Goal: Task Accomplishment & Management: Use online tool/utility

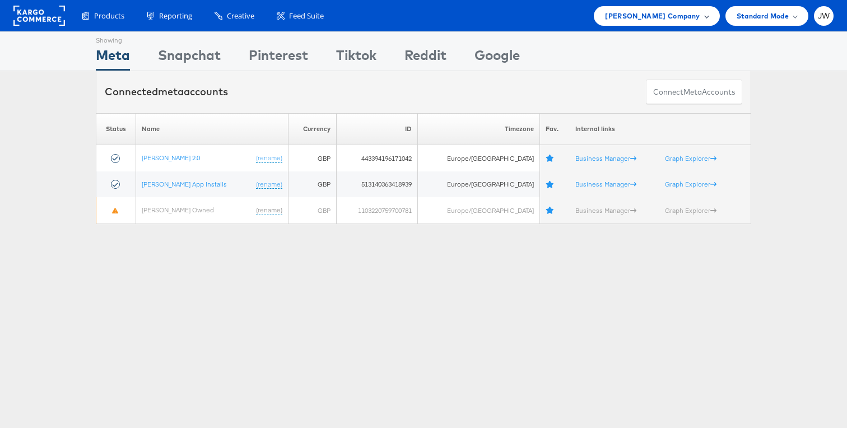
click at [649, 22] on div "John Lewis Company" at bounding box center [656, 16] width 125 height 20
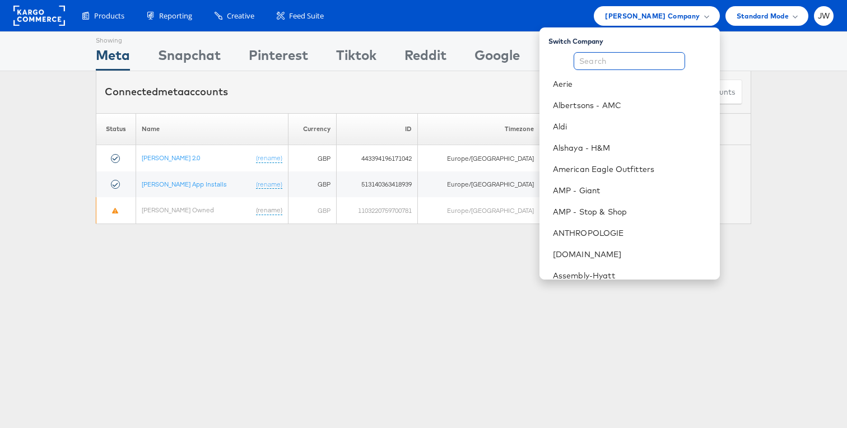
click at [632, 65] on input "text" at bounding box center [629, 61] width 111 height 18
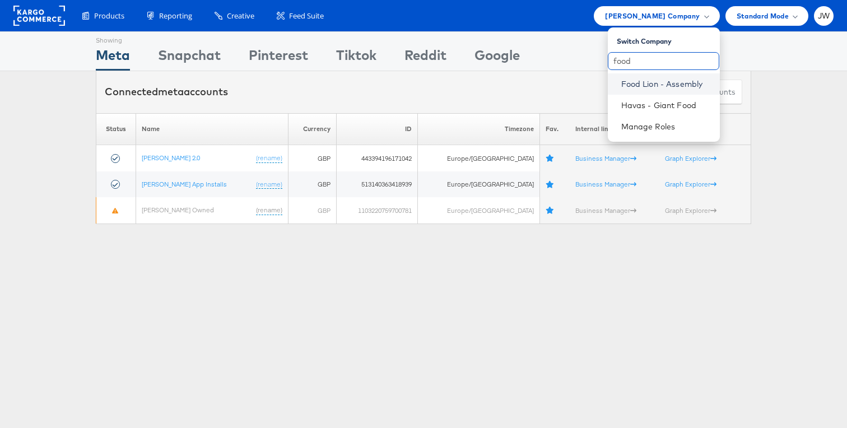
type input "food"
click at [638, 81] on link "Food Lion - Assembly" at bounding box center [666, 83] width 90 height 11
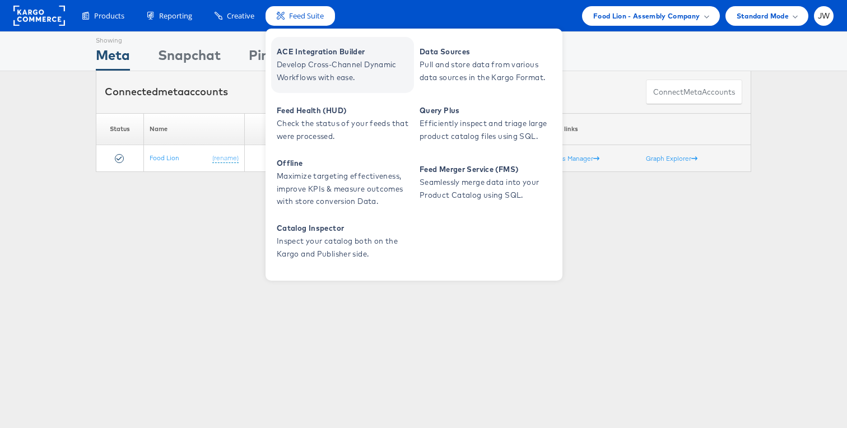
click at [304, 58] on span "ACE Integration Builder" at bounding box center [344, 51] width 134 height 13
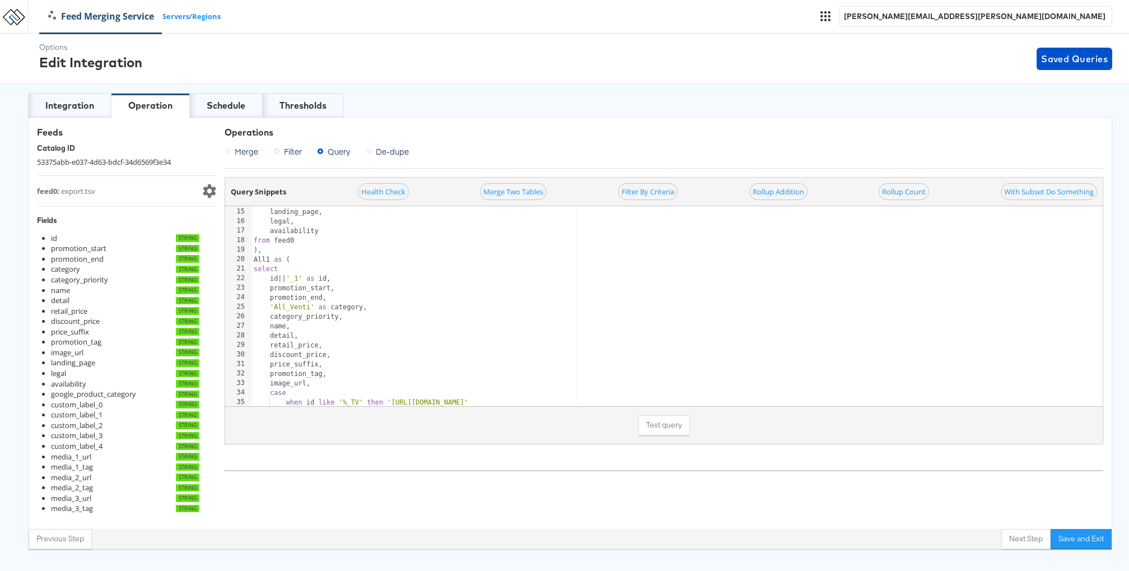
scroll to position [132, 0]
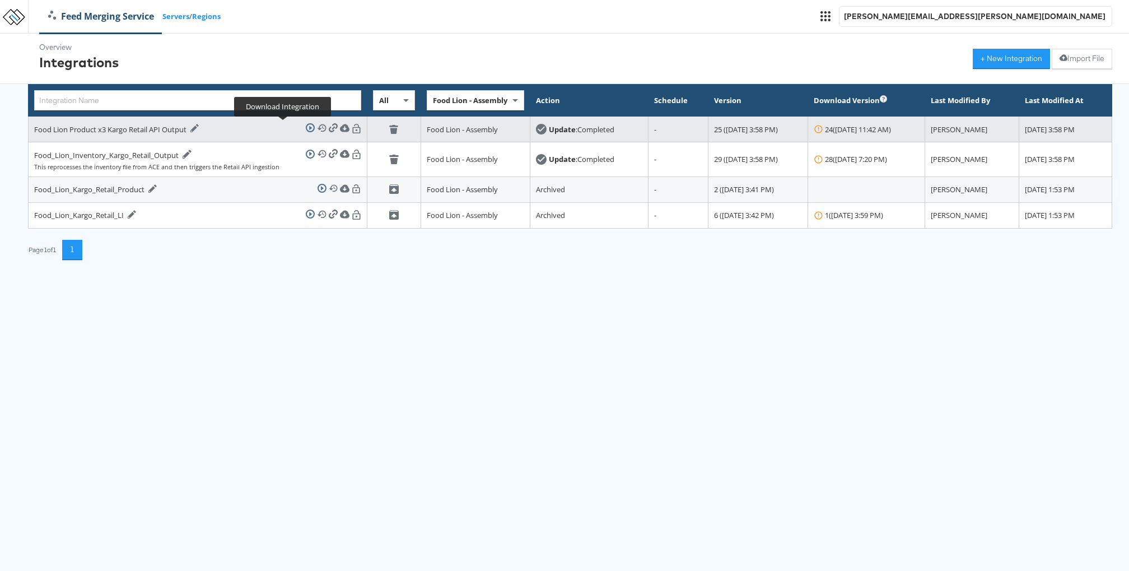
click at [329, 129] on icon at bounding box center [334, 128] width 10 height 10
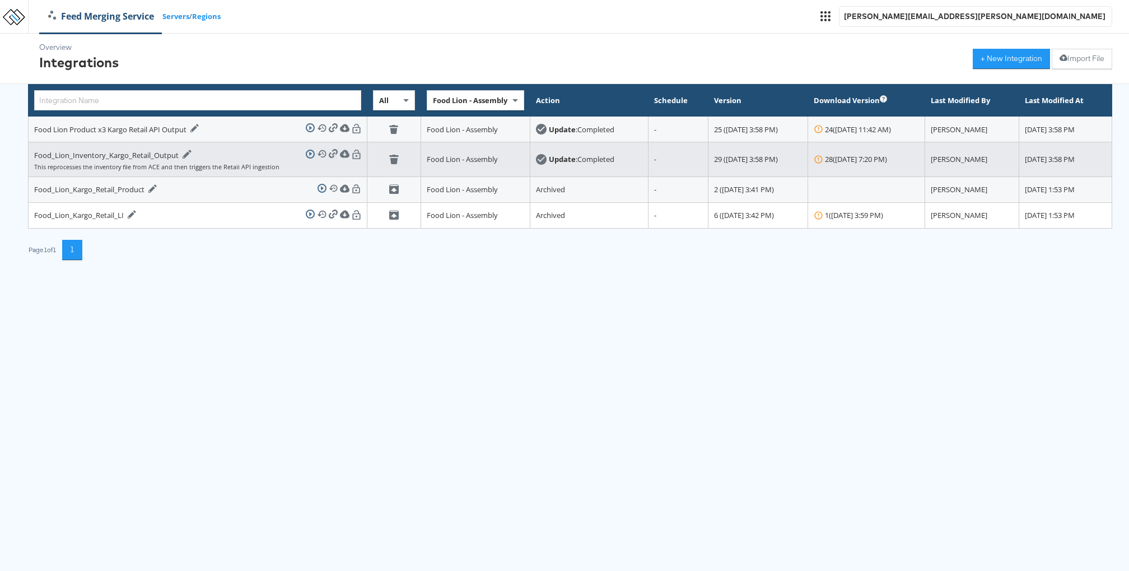
click at [173, 157] on div "Food_Lion_Inventory_Kargo_Retail_Output Edit Integration" at bounding box center [112, 155] width 157 height 11
click at [183, 155] on icon at bounding box center [187, 154] width 8 height 8
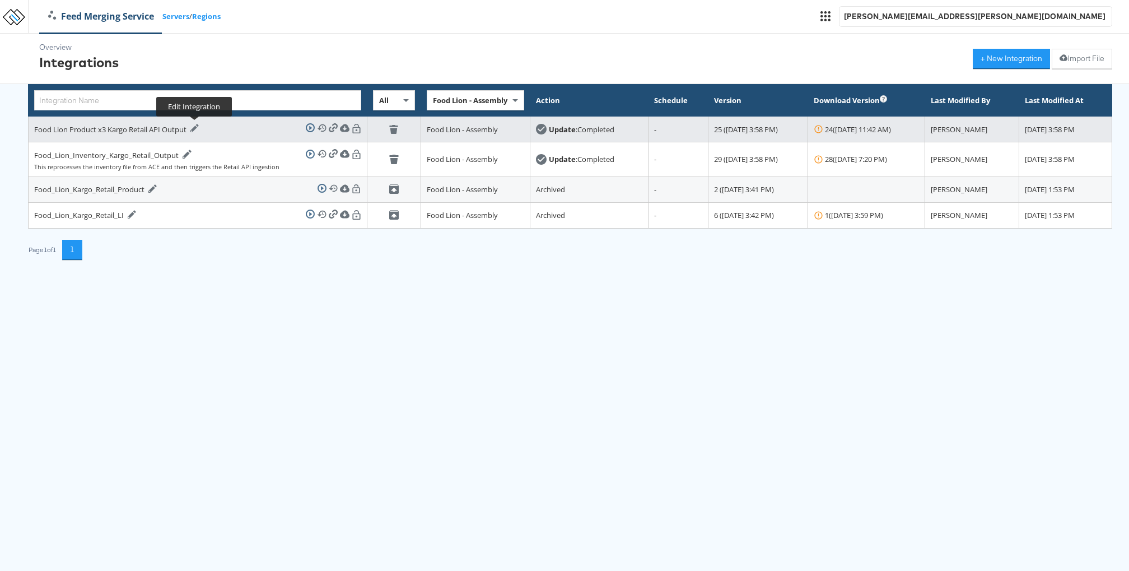
click at [199, 127] on icon at bounding box center [194, 128] width 9 height 9
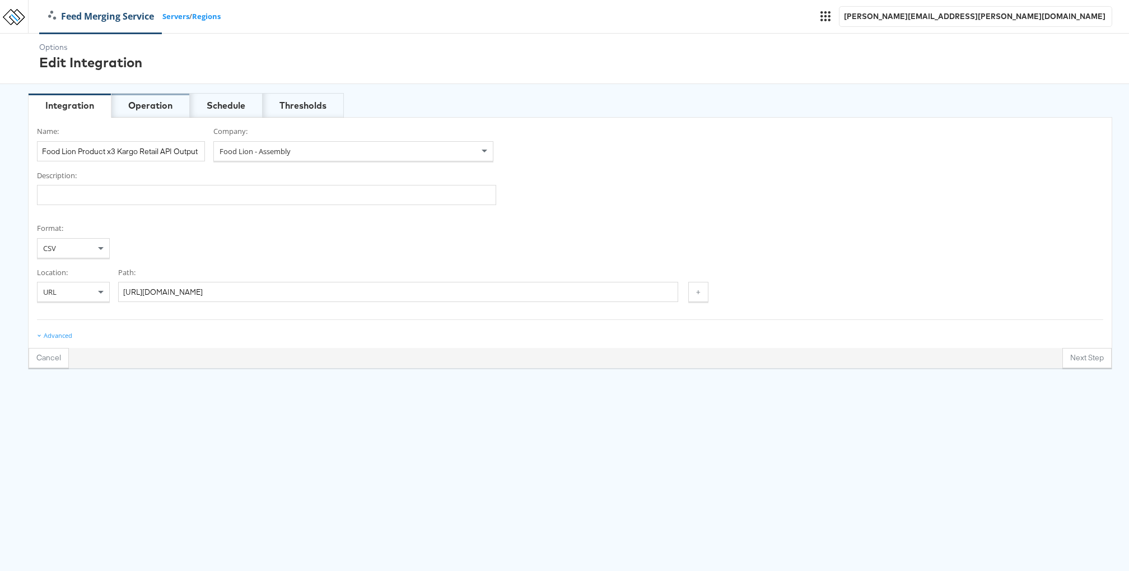
click at [149, 107] on div "Operation" at bounding box center [150, 105] width 44 height 13
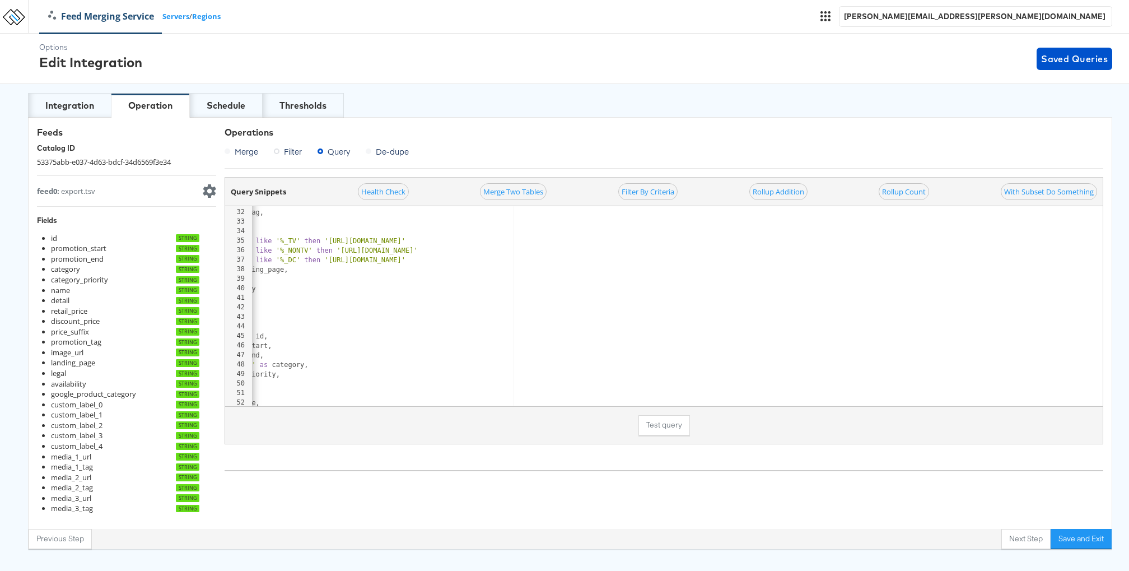
scroll to position [0, 85]
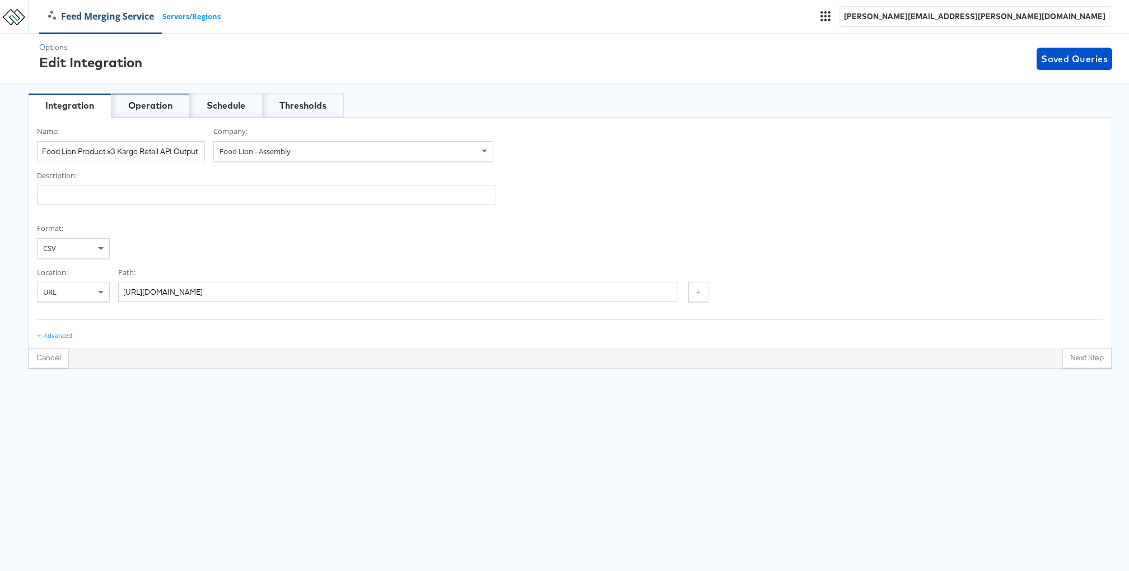
click at [155, 109] on div "Operation" at bounding box center [150, 105] width 44 height 13
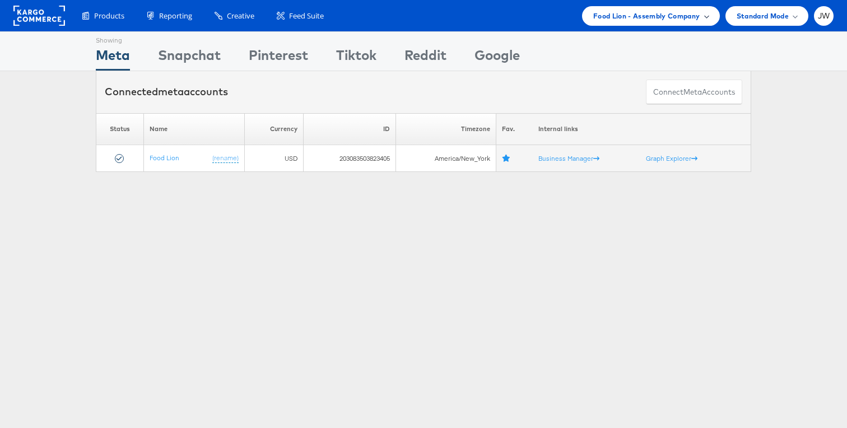
click at [697, 16] on span "Food Lion - Assembly Company" at bounding box center [646, 16] width 107 height 12
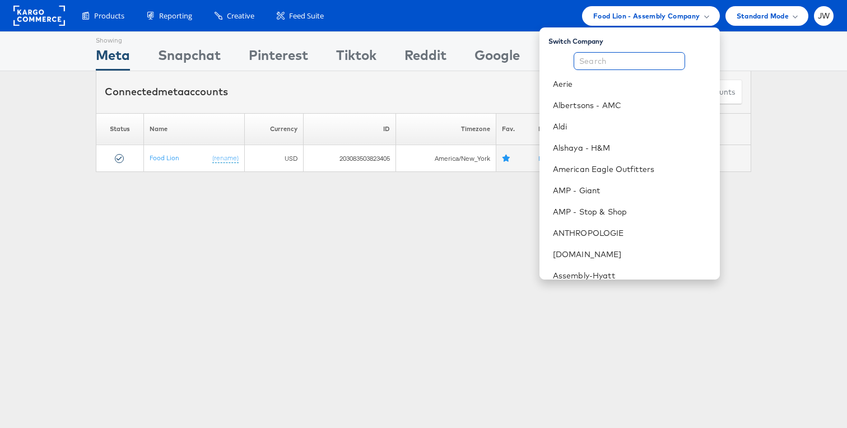
click at [645, 55] on input "text" at bounding box center [629, 61] width 111 height 18
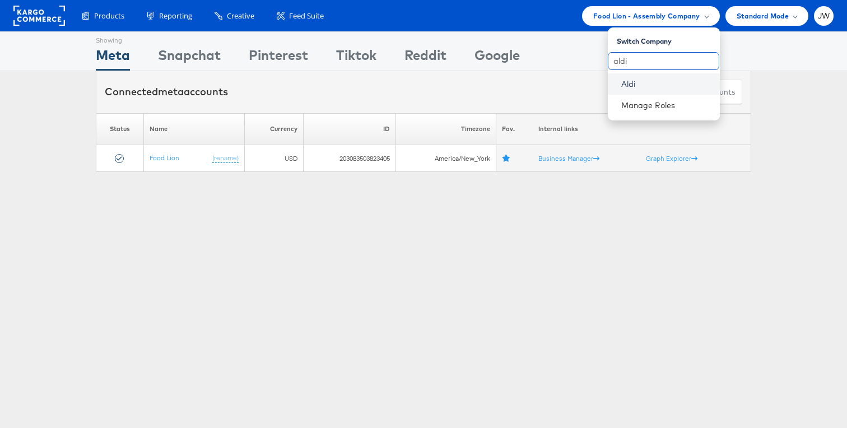
type input "aldi"
click at [643, 79] on link "Aldi" at bounding box center [666, 83] width 90 height 11
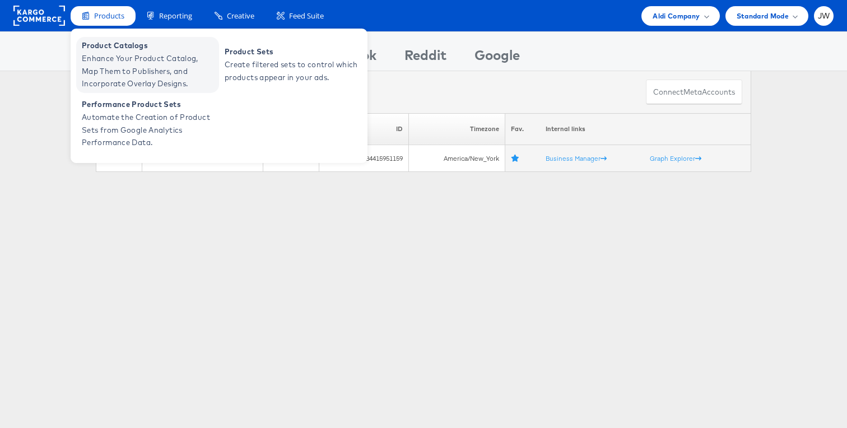
click at [106, 46] on span "Product Catalogs" at bounding box center [149, 45] width 134 height 13
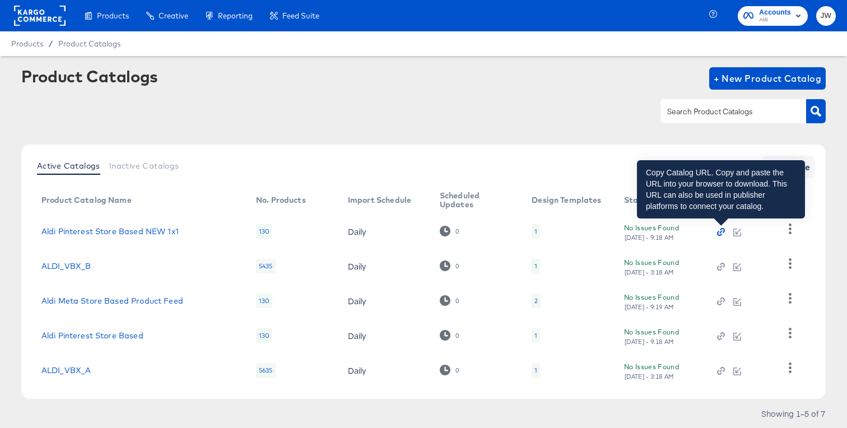
click at [718, 234] on icon "button" at bounding box center [719, 233] width 5 height 5
click at [719, 232] on icon "button" at bounding box center [721, 232] width 8 height 8
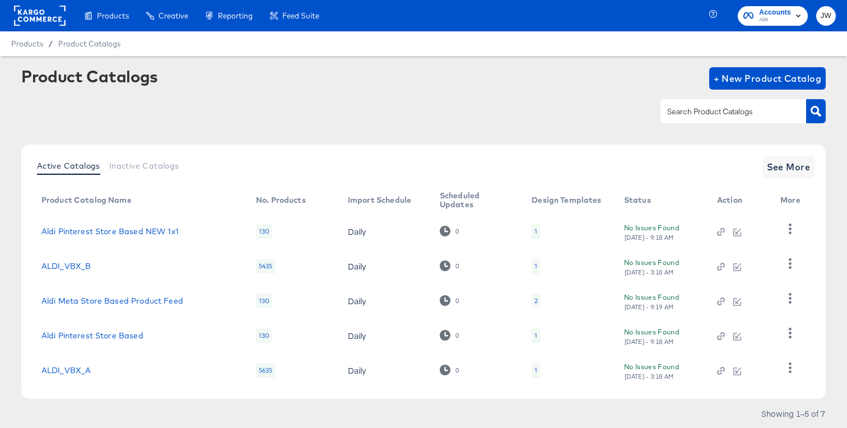
click at [745, 18] on icon "button" at bounding box center [748, 15] width 10 height 7
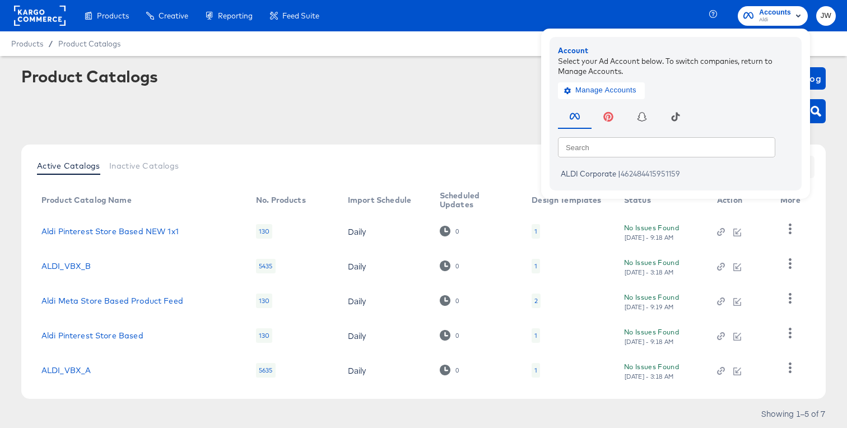
click at [61, 11] on rect at bounding box center [40, 16] width 52 height 20
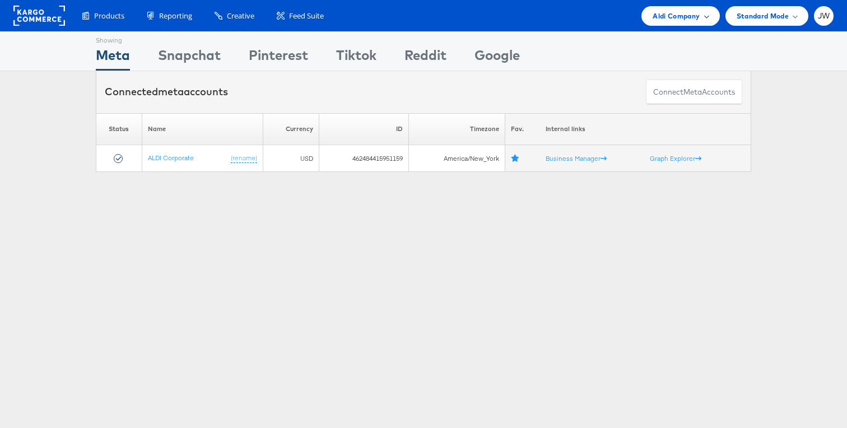
click at [698, 15] on span "Aldi Company" at bounding box center [676, 16] width 47 height 12
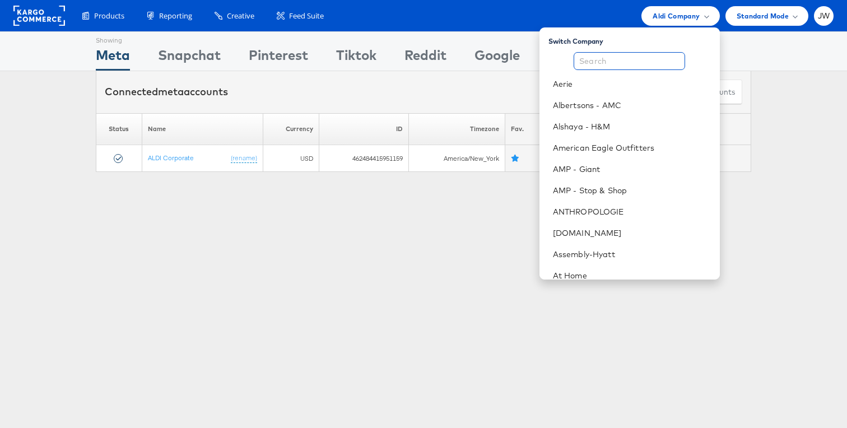
click at [657, 68] on input "text" at bounding box center [629, 61] width 111 height 18
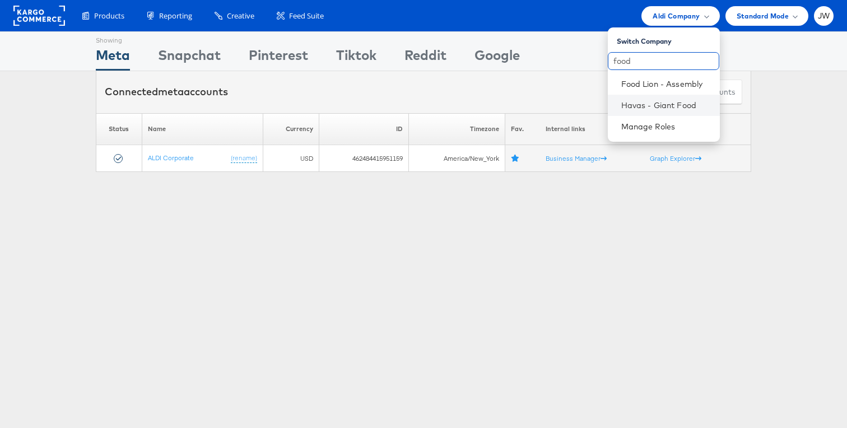
type input "food"
click at [657, 95] on li "Havas - Giant Food" at bounding box center [664, 105] width 112 height 21
click at [658, 83] on link "Food Lion - Assembly" at bounding box center [666, 83] width 90 height 11
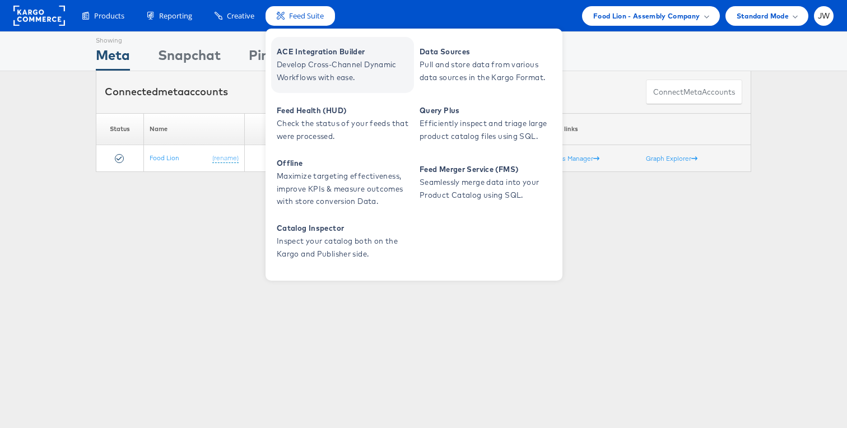
click at [303, 61] on span "Develop Cross-Channel Dynamic Workflows with ease." at bounding box center [344, 71] width 134 height 26
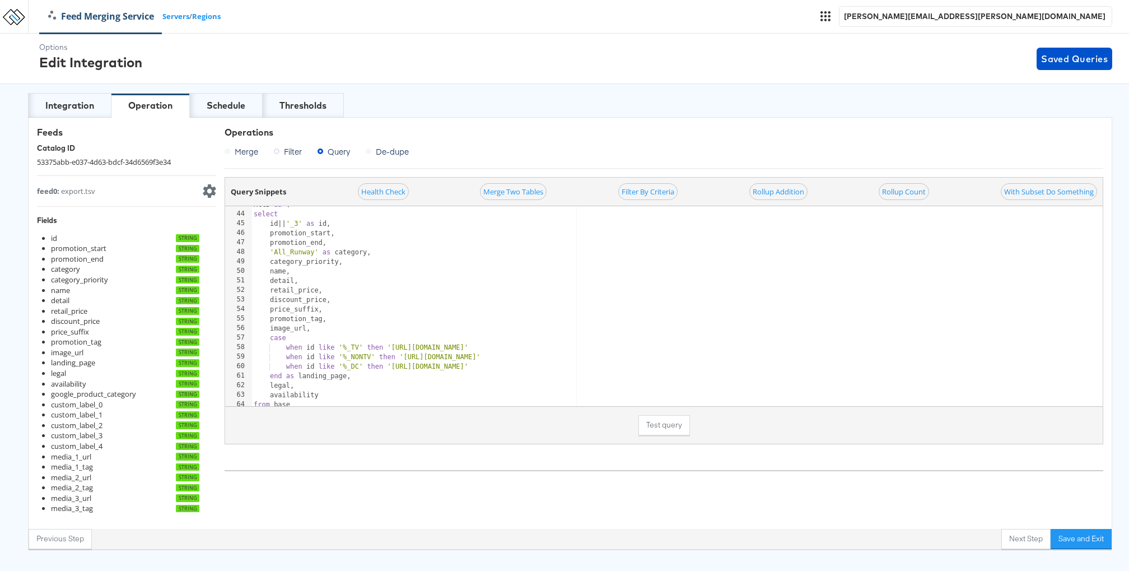
scroll to position [406, 0]
type textarea "retail_price,"
click at [408, 286] on div "All3 as ( select id || ' _3 ' as id , promotion_start , promotion_end , ' All_R…" at bounding box center [720, 309] width 937 height 219
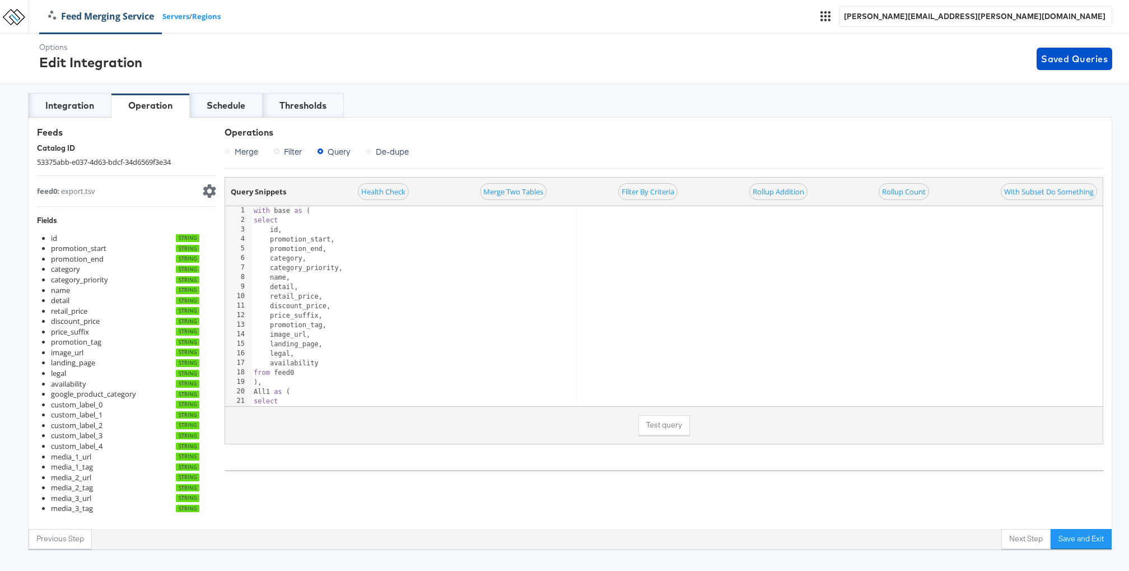
scroll to position [467, 0]
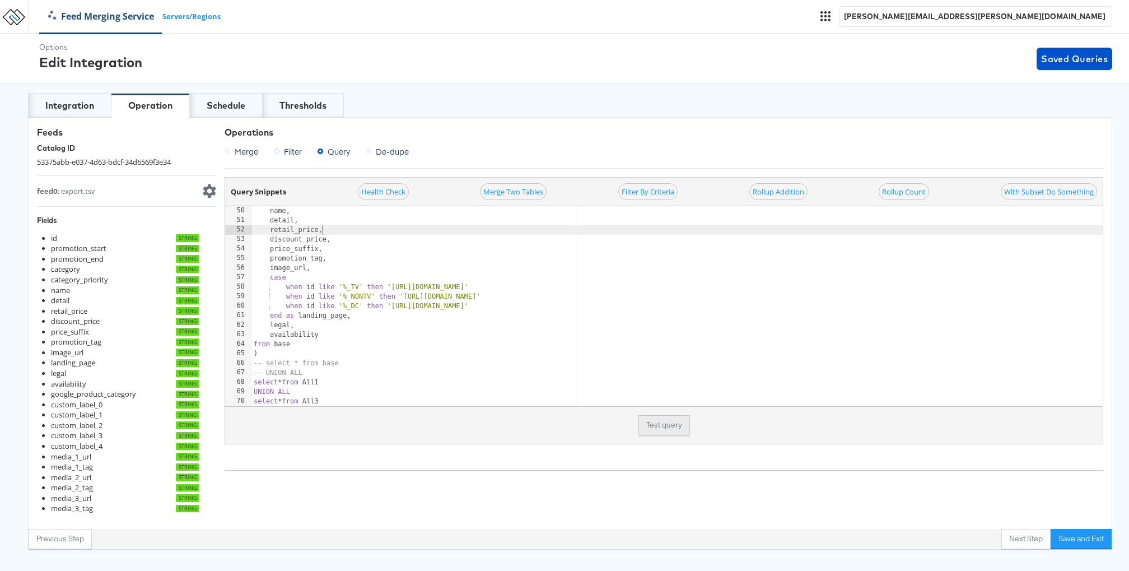
click at [683, 424] on button "Test query" at bounding box center [665, 425] width 52 height 20
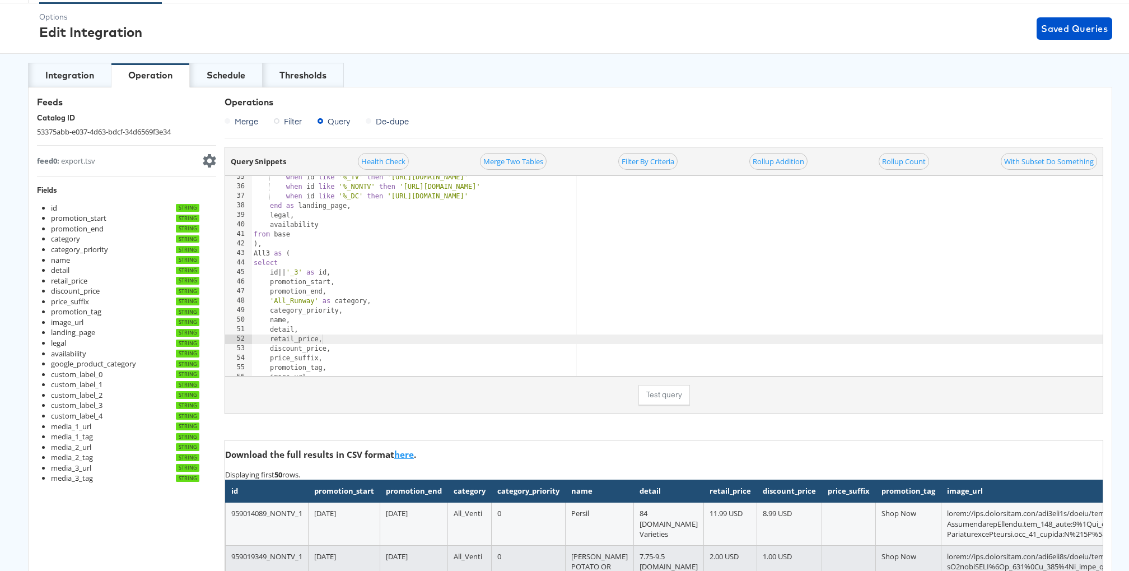
scroll to position [0, 0]
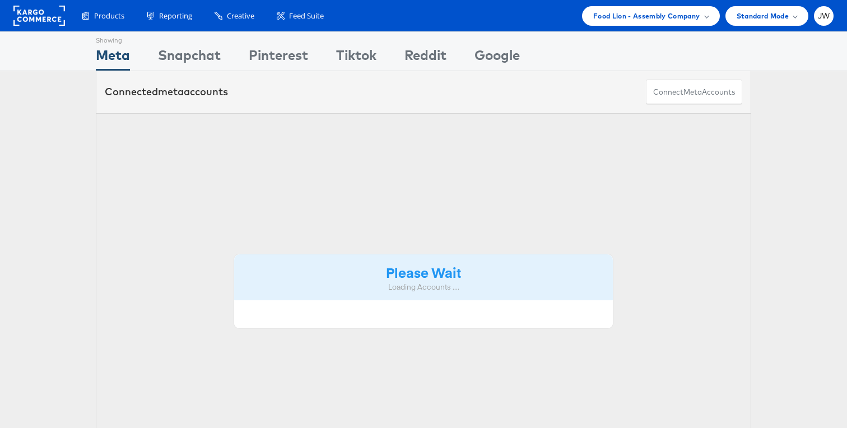
click at [722, 7] on ul "Food Lion - Assembly Company Switch Company Aerie Albertsons - AMC Aldi Alshaya…" at bounding box center [704, 16] width 257 height 20
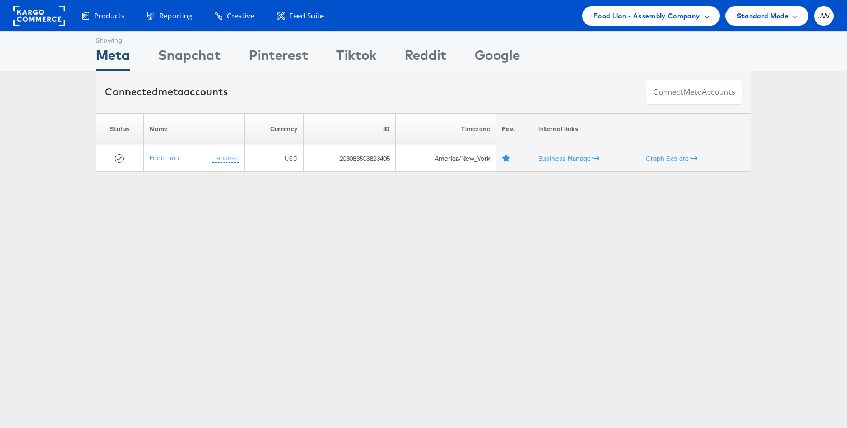
click at [658, 7] on div "Food Lion - Assembly Company" at bounding box center [651, 16] width 138 height 20
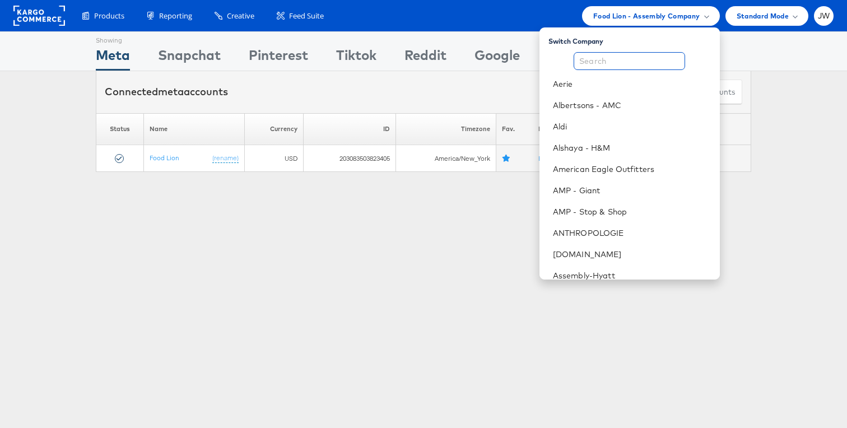
click at [623, 54] on input "text" at bounding box center [629, 61] width 111 height 18
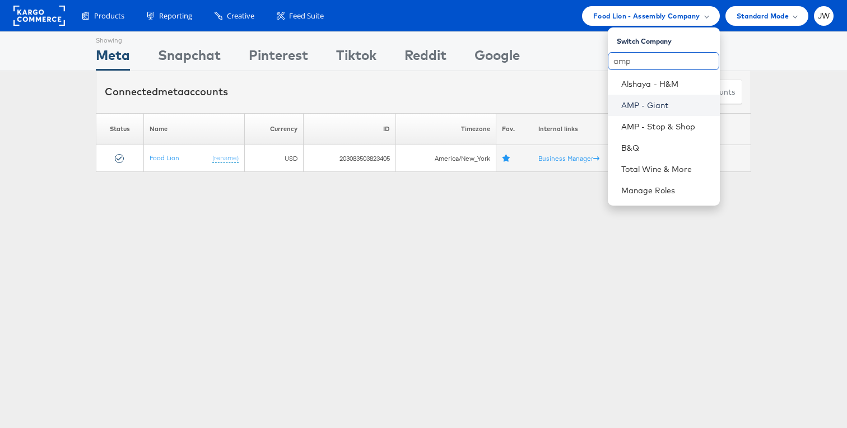
type input "amp"
click at [635, 102] on link "AMP - Giant" at bounding box center [666, 105] width 90 height 11
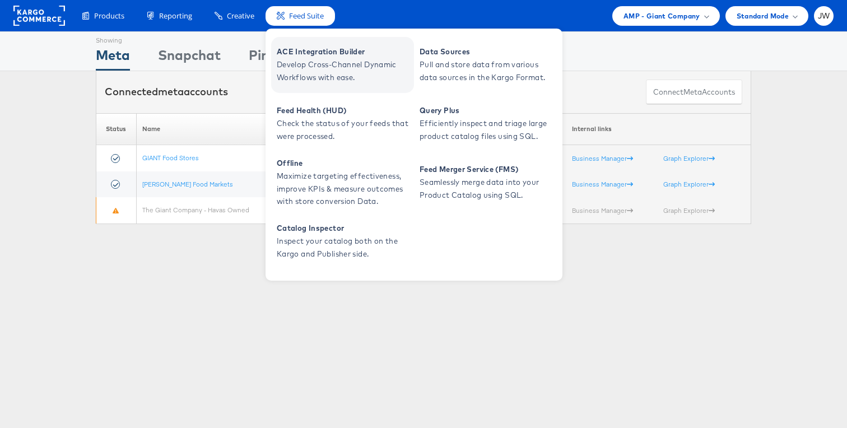
click at [295, 68] on span "Develop Cross-Channel Dynamic Workflows with ease." at bounding box center [344, 71] width 134 height 26
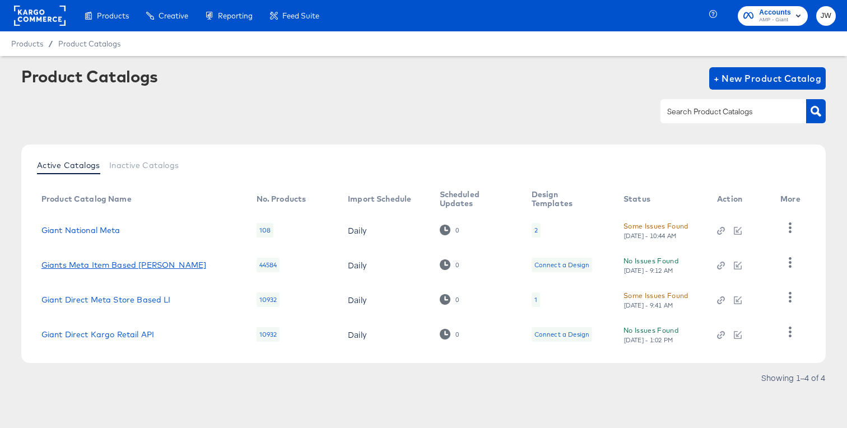
click at [109, 264] on link "Giants Meta Item Based [PERSON_NAME]" at bounding box center [123, 264] width 165 height 9
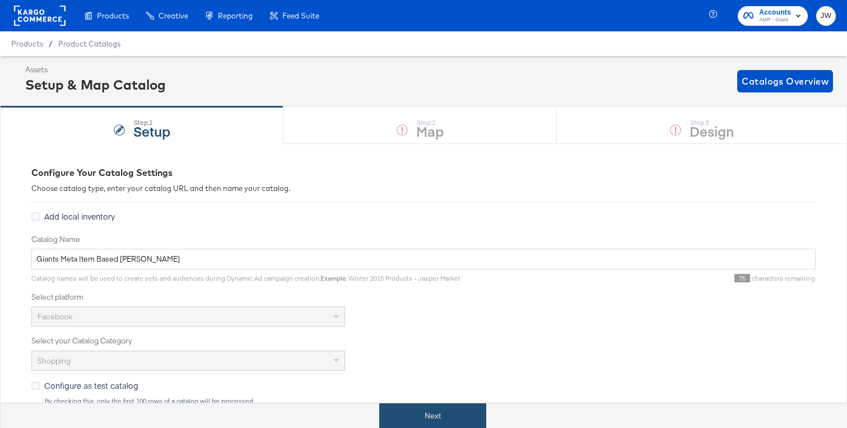
click at [400, 416] on button "Next" at bounding box center [432, 415] width 107 height 25
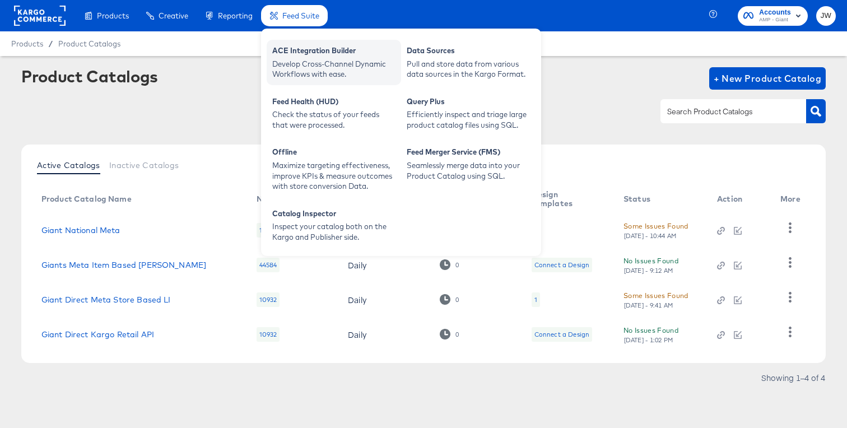
click at [308, 75] on div "Develop Cross-Channel Dynamic Workflows with ease." at bounding box center [333, 69] width 123 height 21
